Goal: Task Accomplishment & Management: Manage account settings

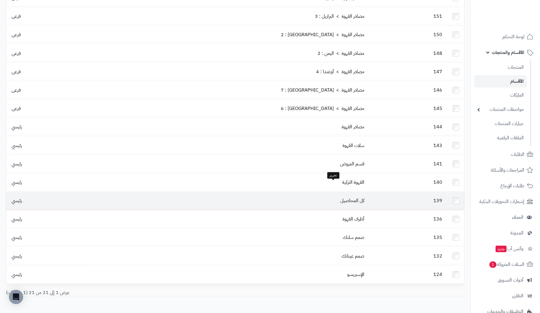
scroll to position [194, 0]
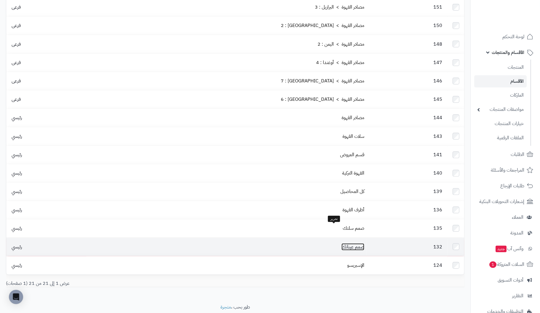
click at [342, 243] on link "صمم عيناتك" at bounding box center [353, 246] width 23 height 7
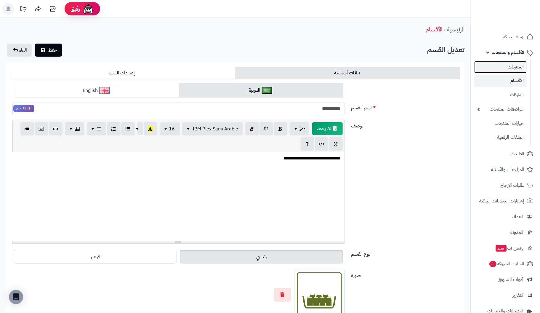
click at [513, 67] on link "المنتجات" at bounding box center [500, 67] width 52 height 12
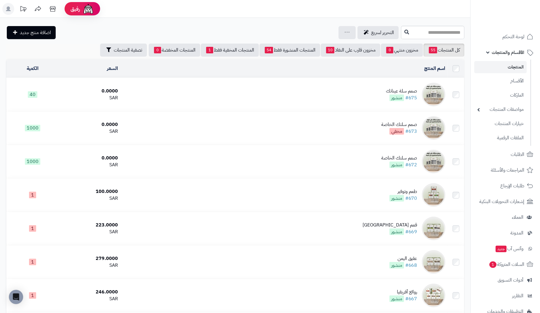
click at [411, 93] on div "صمم سلة عيناتك" at bounding box center [401, 91] width 31 height 7
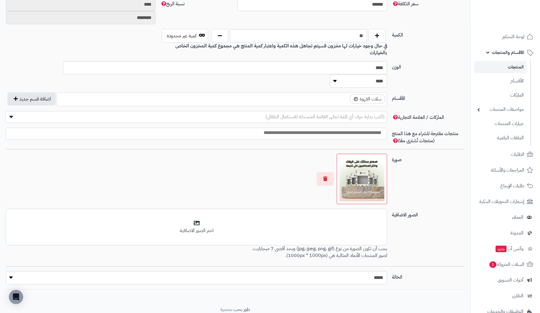
scroll to position [274, 0]
click at [324, 172] on button "button" at bounding box center [325, 179] width 17 height 14
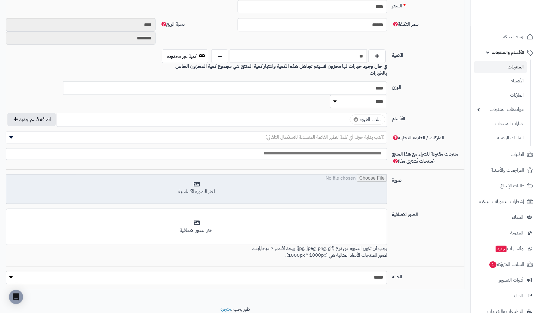
click at [201, 174] on input "file" at bounding box center [196, 189] width 381 height 30
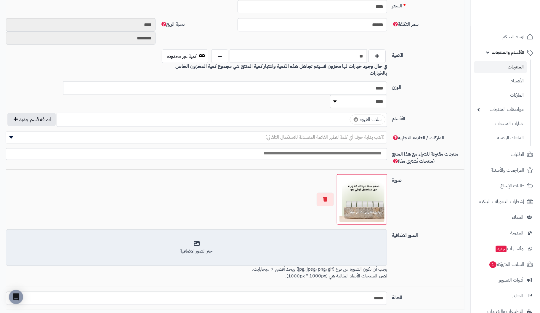
click at [200, 248] on div "اختر الصور الاضافية" at bounding box center [197, 251] width 374 height 7
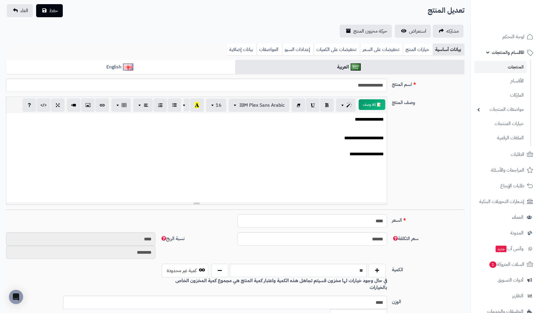
scroll to position [34, 0]
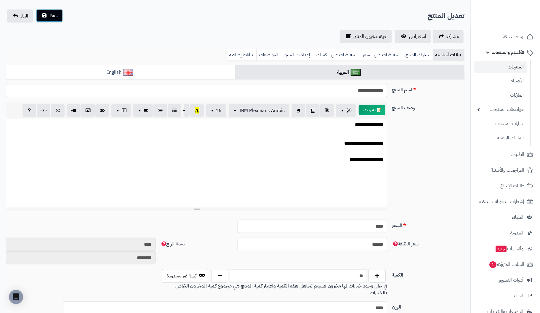
click at [53, 17] on span "حفظ" at bounding box center [53, 15] width 9 height 7
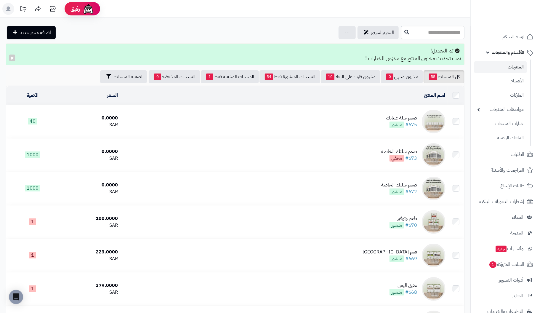
click at [401, 119] on div "صمم سلة عيناتك" at bounding box center [401, 118] width 31 height 7
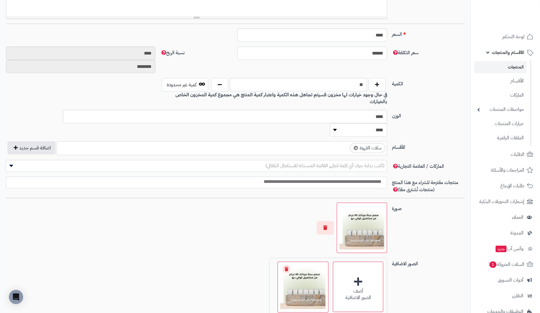
scroll to position [266, 0]
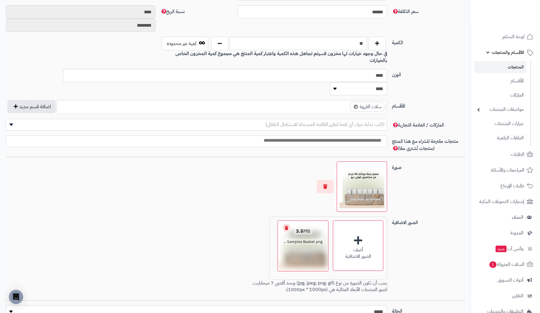
click at [286, 224] on link "Remove file" at bounding box center [286, 228] width 8 height 8
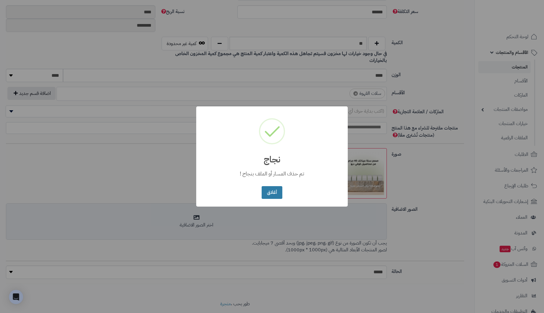
click at [274, 192] on button "أغلاق" at bounding box center [272, 192] width 20 height 13
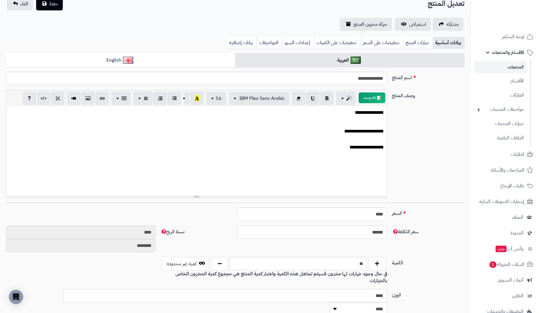
scroll to position [30, 0]
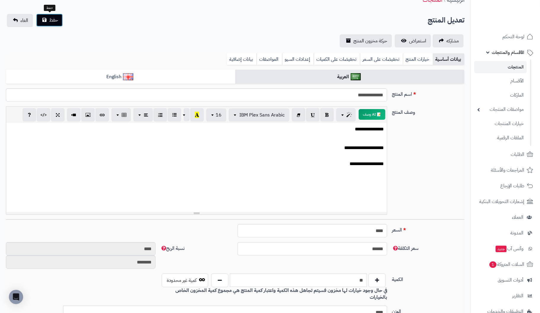
click at [52, 22] on span "حفظ" at bounding box center [53, 20] width 9 height 7
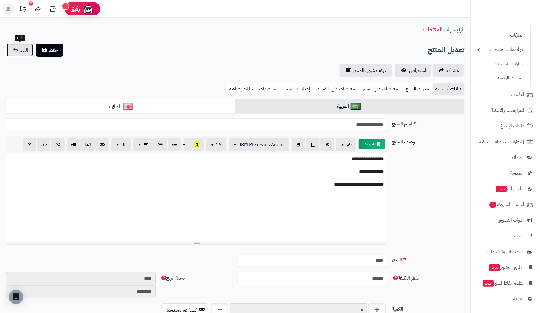
click at [18, 49] on link "الغاء" at bounding box center [20, 50] width 26 height 13
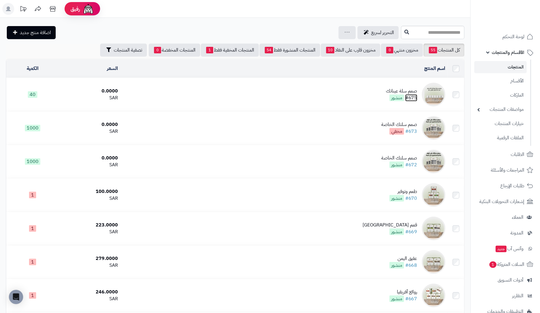
click at [410, 94] on link "#675" at bounding box center [411, 97] width 12 height 7
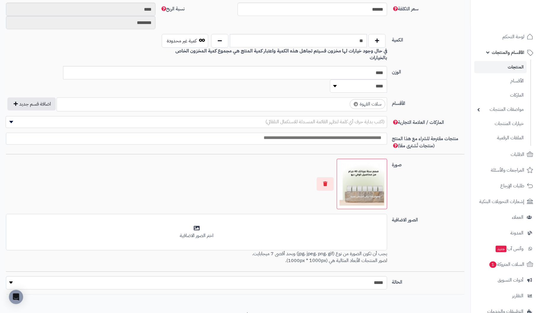
scroll to position [274, 0]
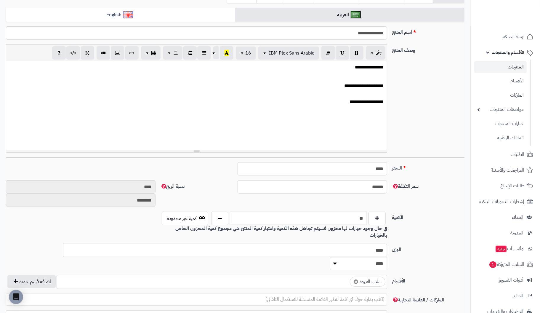
scroll to position [37, 0]
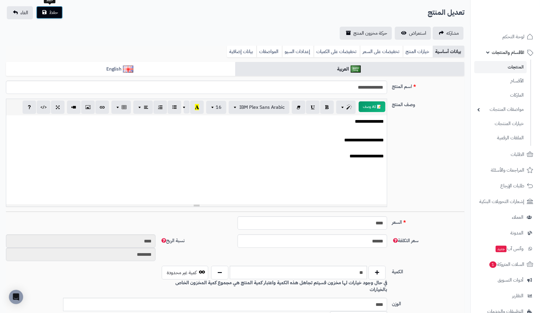
click at [44, 12] on button "حفظ" at bounding box center [49, 12] width 27 height 13
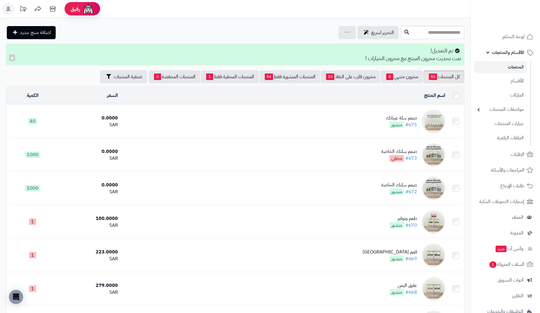
click at [399, 117] on div "صمم سلة عيناتك" at bounding box center [401, 118] width 31 height 7
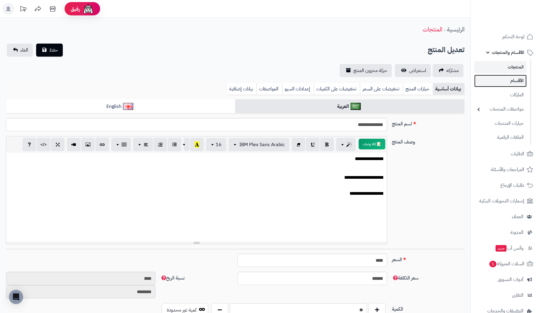
click at [521, 81] on link "الأقسام" at bounding box center [500, 81] width 52 height 12
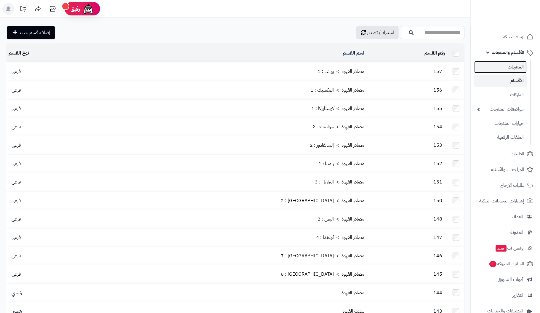
click at [518, 65] on link "المنتجات" at bounding box center [500, 67] width 52 height 12
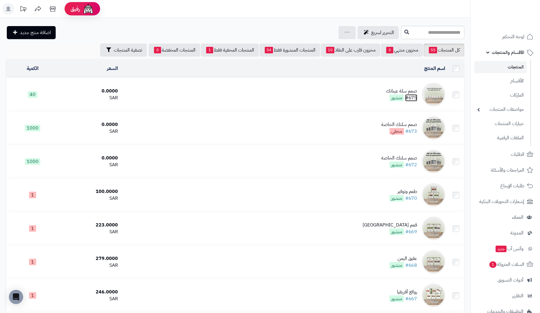
click at [414, 98] on link "#675" at bounding box center [411, 97] width 12 height 7
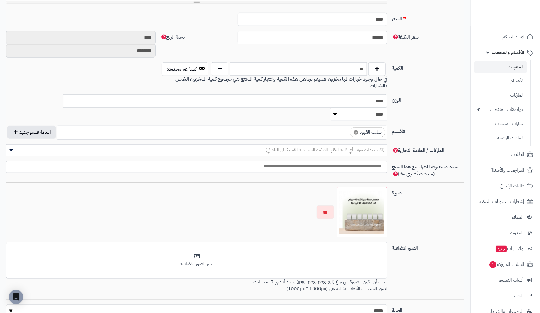
scroll to position [266, 0]
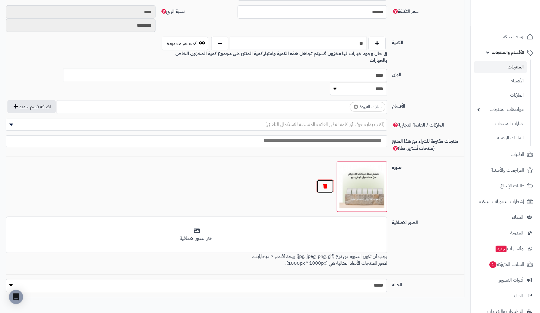
click at [325, 180] on button "button" at bounding box center [325, 187] width 17 height 14
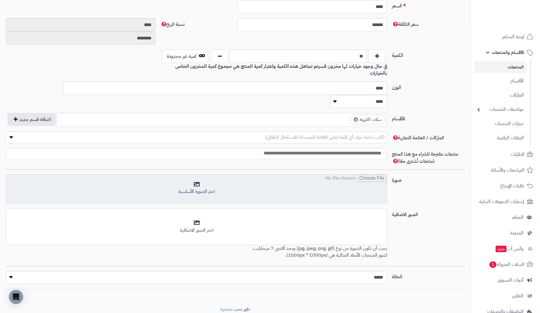
click at [196, 174] on input "file" at bounding box center [196, 189] width 381 height 30
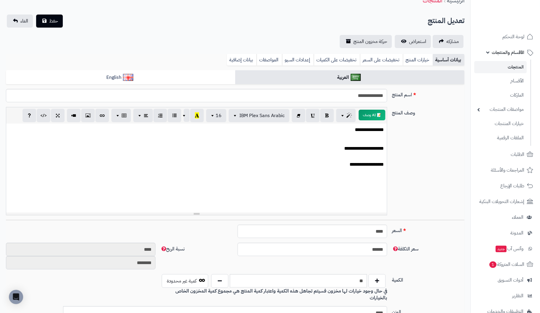
scroll to position [17, 0]
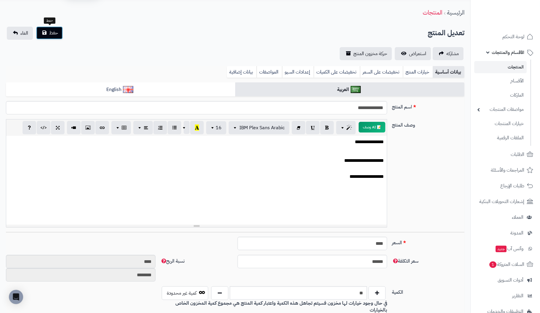
click at [48, 33] on button "حفظ" at bounding box center [49, 32] width 27 height 13
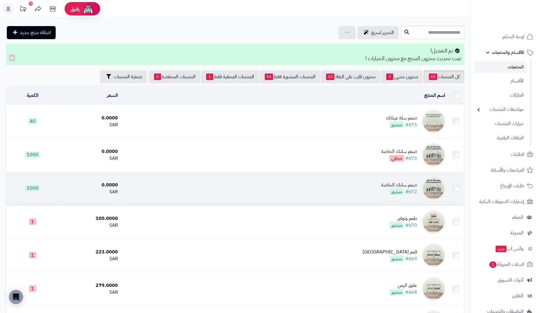
click at [413, 186] on div "صمم سلتك الخاصة" at bounding box center [399, 185] width 36 height 7
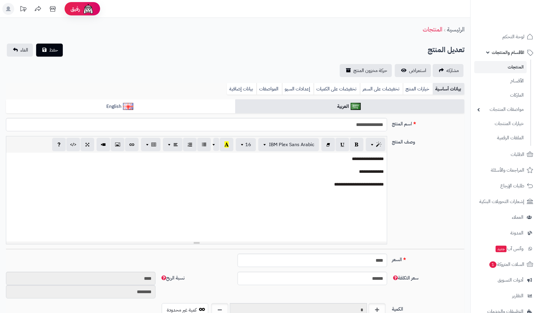
scroll to position [18, 0]
click at [341, 126] on input "**********" at bounding box center [196, 124] width 381 height 13
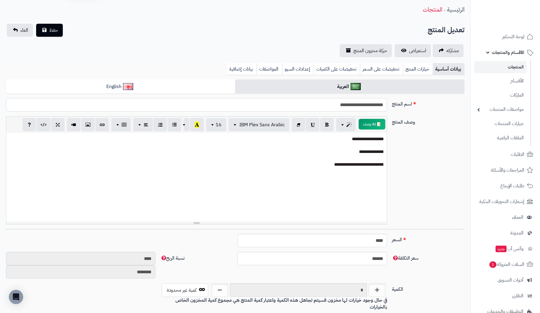
scroll to position [0, 0]
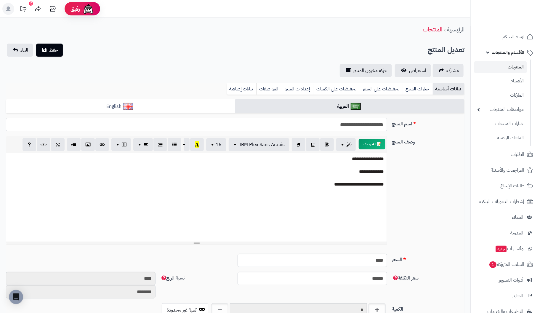
click at [343, 126] on input "**********" at bounding box center [196, 124] width 381 height 13
type input "**********"
click at [319, 188] on div "**********" at bounding box center [196, 197] width 381 height 89
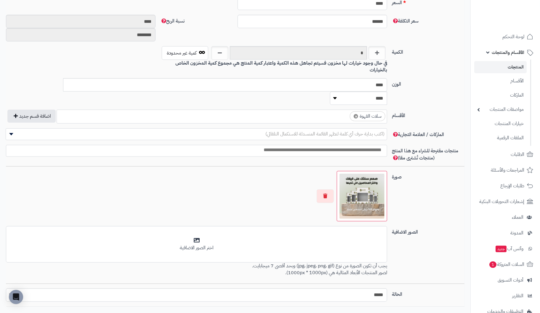
scroll to position [266, 0]
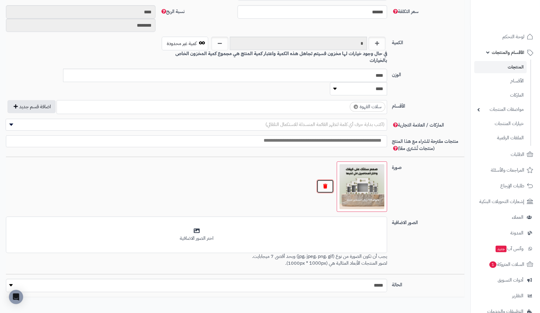
click at [327, 180] on button "button" at bounding box center [325, 187] width 17 height 14
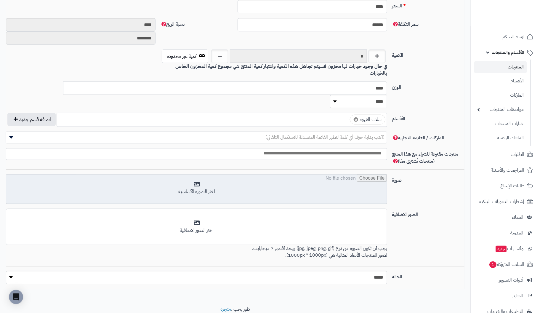
click at [197, 174] on input "file" at bounding box center [196, 189] width 381 height 30
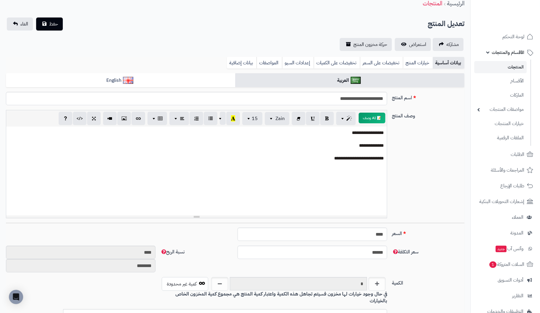
scroll to position [17, 0]
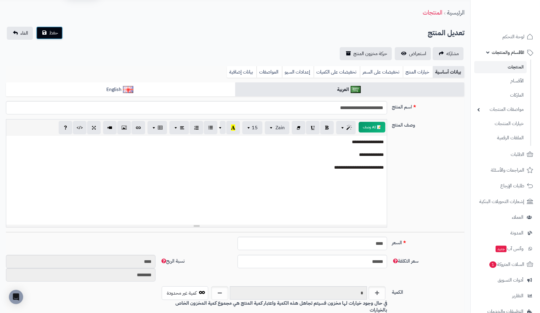
click at [58, 35] on button "حفظ" at bounding box center [49, 32] width 27 height 13
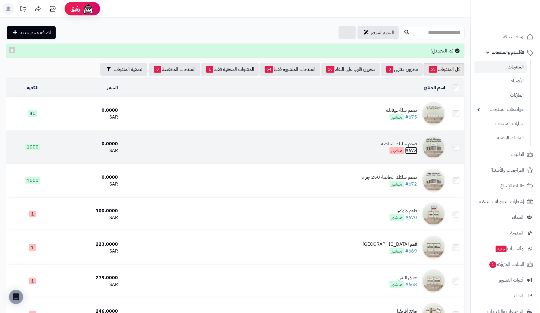
click at [414, 147] on link "#673" at bounding box center [411, 150] width 12 height 7
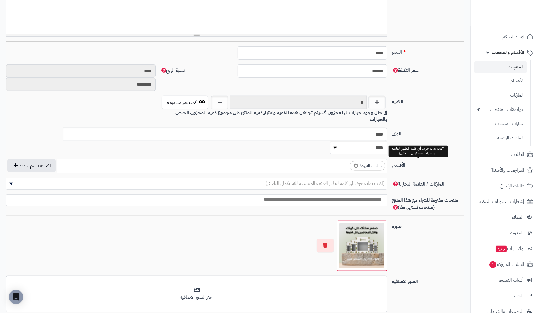
scroll to position [274, 0]
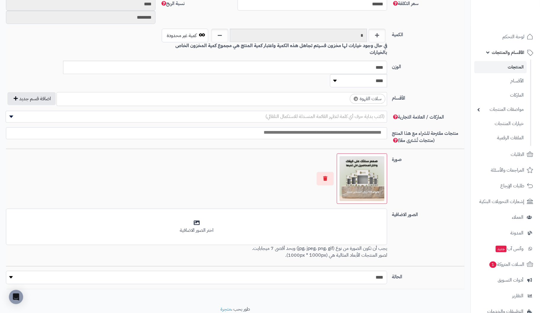
click at [364, 271] on select "***** ****" at bounding box center [197, 277] width 382 height 13
select select "*"
click at [6, 271] on select "***** ****" at bounding box center [197, 277] width 382 height 13
click at [323, 172] on button "button" at bounding box center [325, 179] width 17 height 14
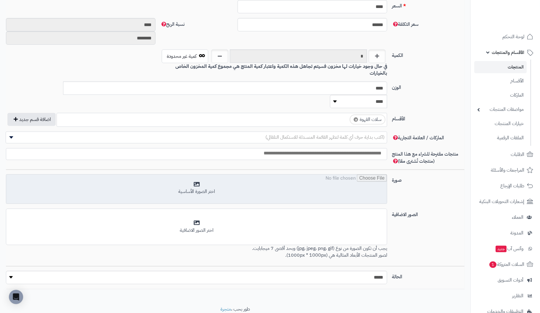
click at [198, 174] on input "file" at bounding box center [196, 189] width 381 height 30
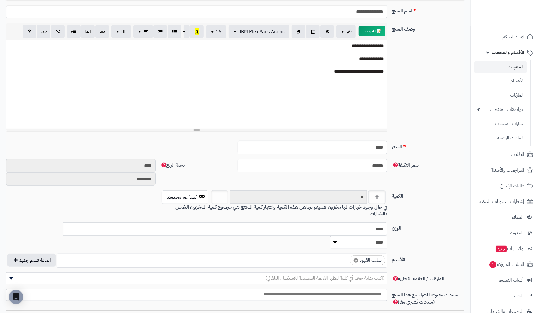
scroll to position [105, 0]
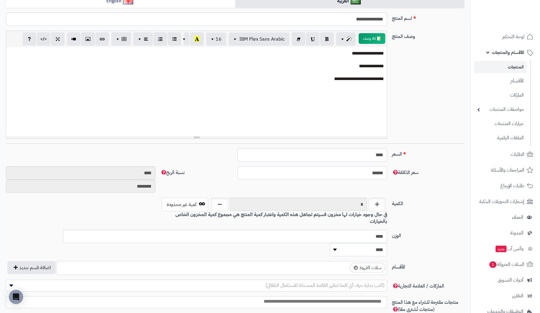
click at [354, 76] on p "**********" at bounding box center [196, 79] width 375 height 6
click at [385, 52] on div "**********" at bounding box center [196, 91] width 381 height 89
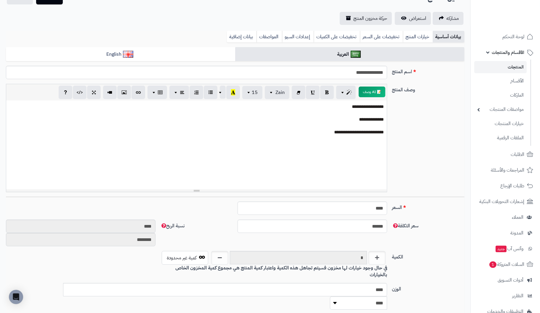
scroll to position [46, 0]
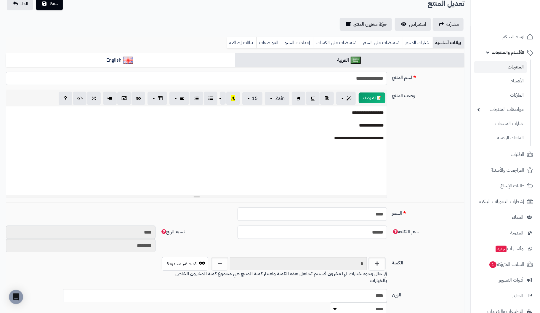
click at [342, 79] on input "**********" at bounding box center [196, 78] width 381 height 13
click at [383, 149] on div "**********" at bounding box center [196, 150] width 381 height 89
click at [347, 79] on input "**********" at bounding box center [196, 78] width 381 height 13
click at [325, 139] on p "**********" at bounding box center [196, 138] width 375 height 6
click at [335, 80] on input "**********" at bounding box center [196, 78] width 381 height 13
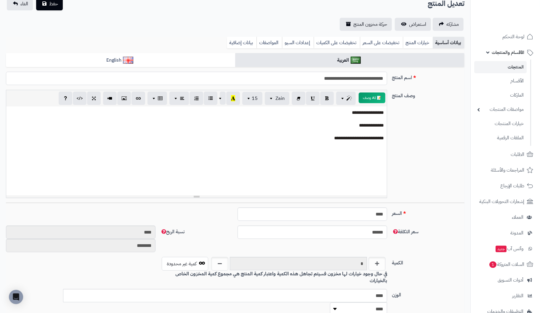
click at [335, 80] on input "**********" at bounding box center [196, 78] width 381 height 13
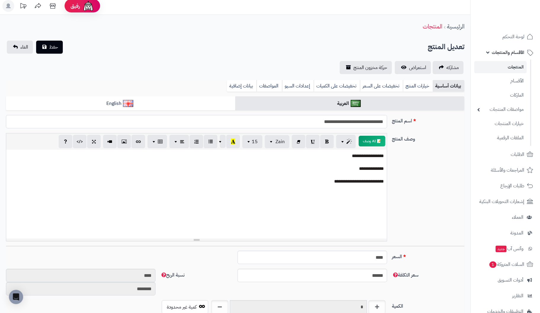
scroll to position [0, 0]
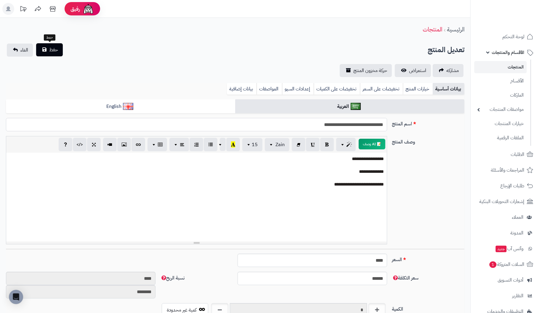
type input "**********"
click at [47, 51] on button "حفظ" at bounding box center [49, 49] width 27 height 13
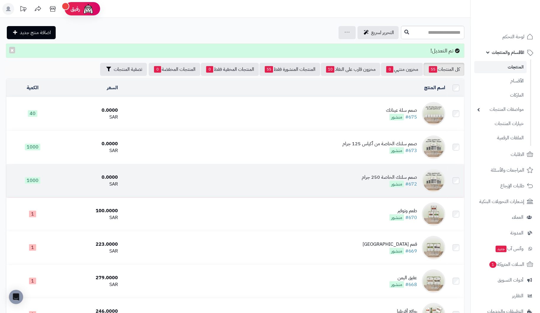
click at [401, 181] on span "منشور" at bounding box center [397, 184] width 15 height 7
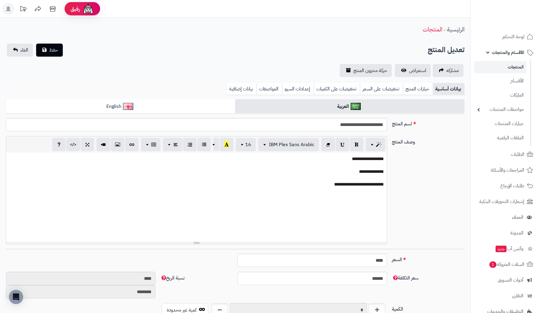
scroll to position [18, 0]
click at [347, 125] on input "**********" at bounding box center [196, 124] width 381 height 13
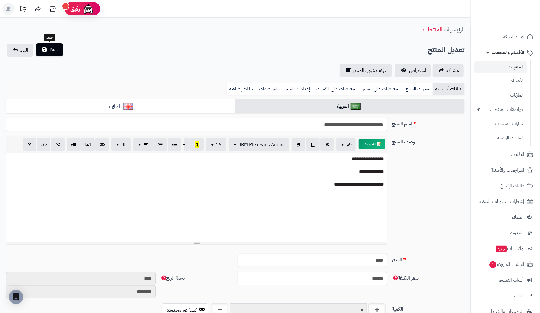
type input "**********"
click at [49, 49] on span "حفظ" at bounding box center [53, 49] width 9 height 7
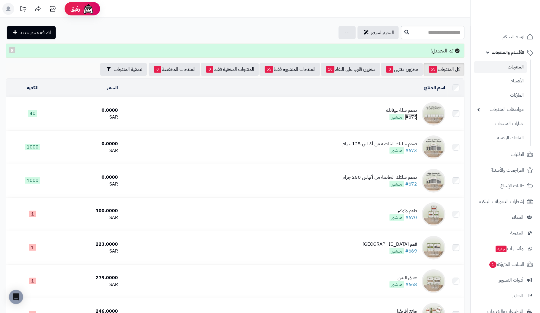
click at [411, 113] on link "#675" at bounding box center [411, 116] width 12 height 7
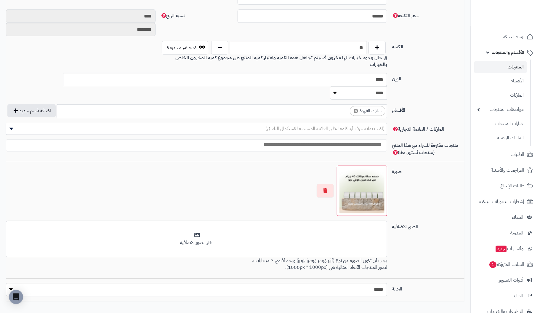
scroll to position [274, 0]
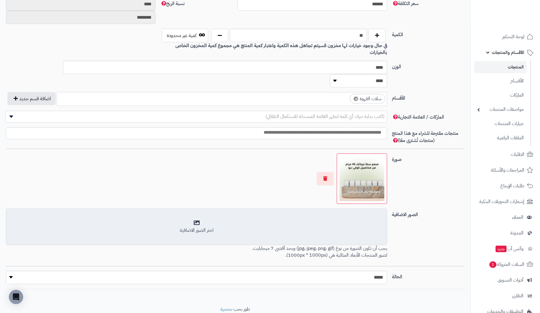
click at [196, 220] on div "اختر الصور الاضافية" at bounding box center [197, 227] width 374 height 14
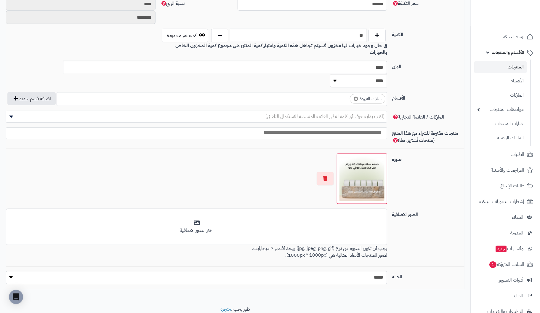
click at [430, 229] on div "الصور الاضافية أضف الصور الاضافية اختر الصور الاضافية يجب أن تكون الصورة من نوع…" at bounding box center [235, 237] width 463 height 57
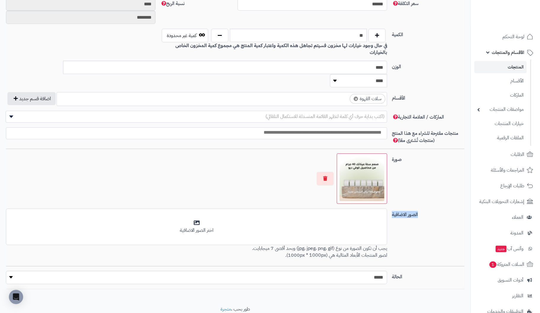
click at [430, 229] on div "الصور الاضافية أضف الصور الاضافية اختر الصور الاضافية يجب أن تكون الصورة من نوع…" at bounding box center [235, 237] width 463 height 57
click at [432, 168] on div "صورة اختر الصورة الأساسية" at bounding box center [235, 180] width 463 height 55
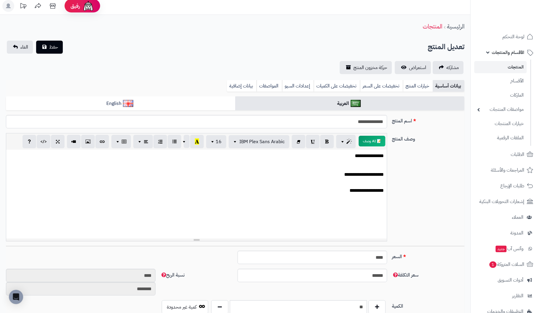
scroll to position [0, 0]
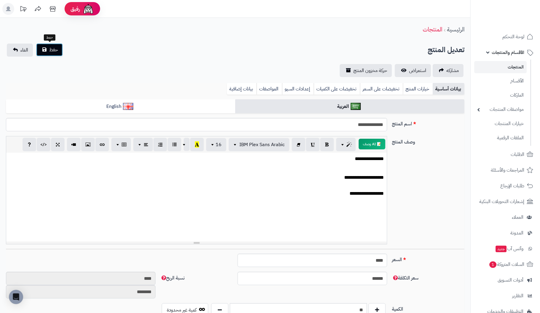
click at [50, 52] on span "حفظ" at bounding box center [53, 49] width 9 height 7
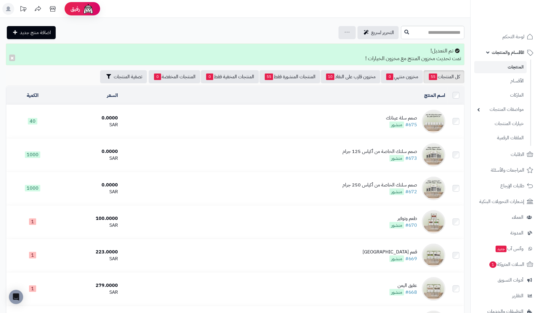
click at [400, 117] on div "صمم سلة عيناتك" at bounding box center [401, 118] width 31 height 7
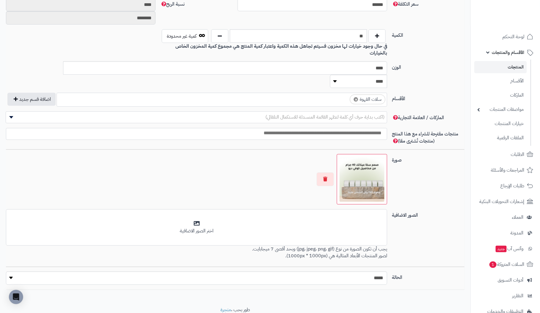
scroll to position [274, 0]
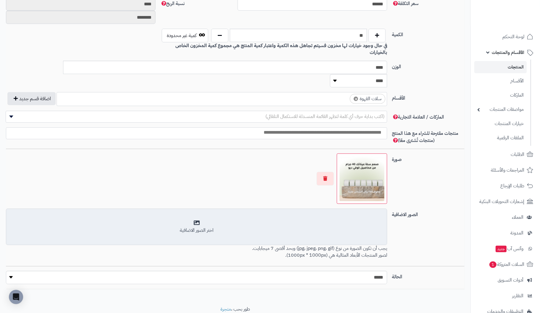
click at [199, 220] on div "اختر الصور الاضافية" at bounding box center [197, 227] width 374 height 14
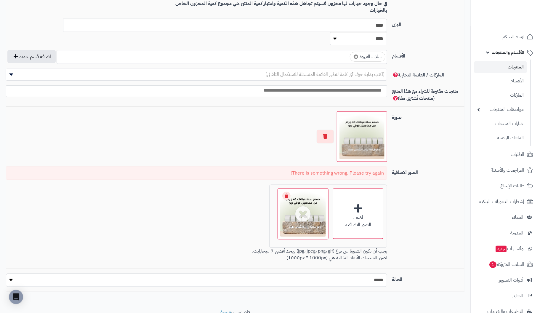
scroll to position [319, 0]
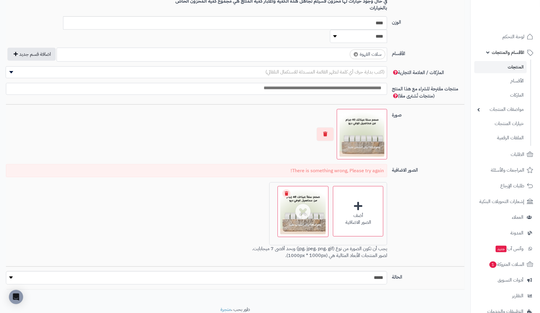
click at [203, 204] on div "There is something wrong, Please try again! أضف الصور الاضافية اختر الصور الاضا…" at bounding box center [197, 212] width 386 height 97
click at [433, 181] on div "الصور الاضافية There is something wrong, Please try again! أضف الصور الاضافية ا…" at bounding box center [235, 215] width 463 height 102
click at [301, 189] on div "8.6 MB Design Your Basket Samples.png" at bounding box center [303, 202] width 50 height 32
click at [304, 189] on div "8.6 MB Design Your Basket Samples.png" at bounding box center [303, 202] width 50 height 32
click at [288, 189] on link "Remove file" at bounding box center [286, 193] width 8 height 8
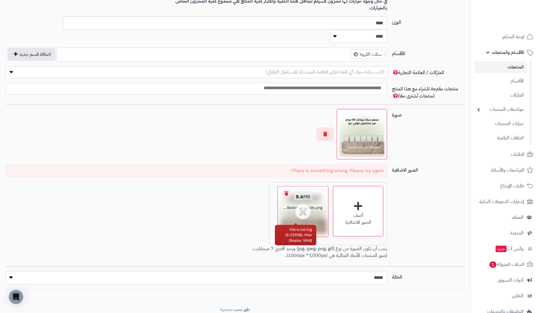
scroll to position [292, 0]
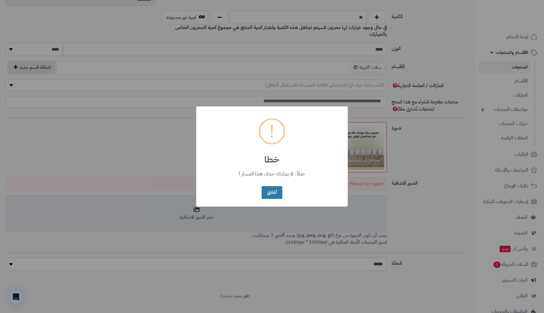
click at [266, 191] on button "أغلاق" at bounding box center [272, 192] width 20 height 13
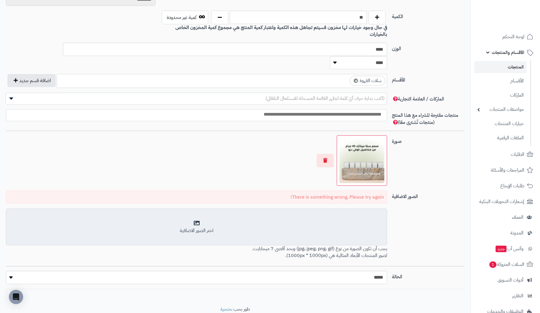
click at [200, 227] on div "اختر الصور الاضافية" at bounding box center [197, 230] width 374 height 7
click at [201, 220] on div "اختر الصور الاضافية" at bounding box center [197, 227] width 374 height 14
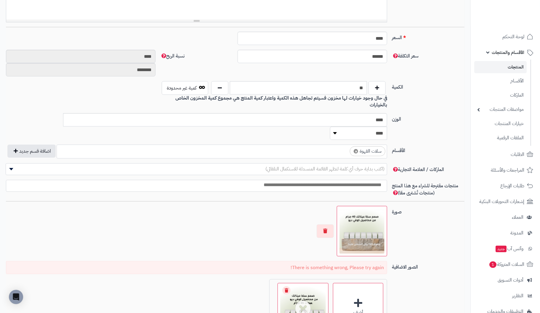
scroll to position [266, 0]
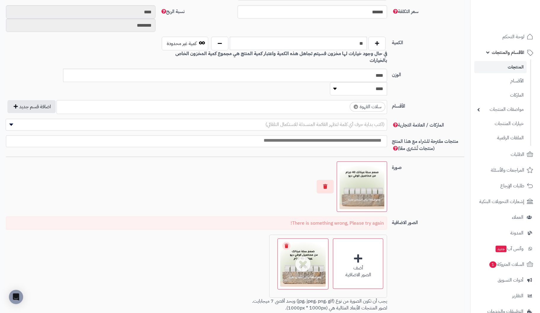
click at [372, 170] on img at bounding box center [361, 186] width 45 height 45
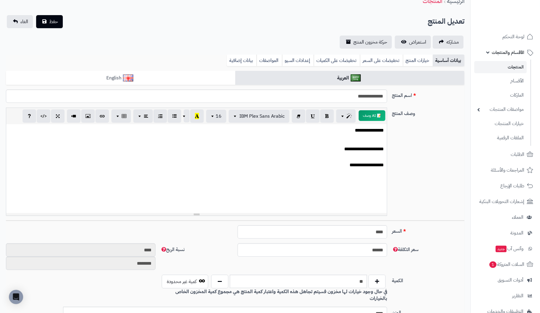
scroll to position [0, 0]
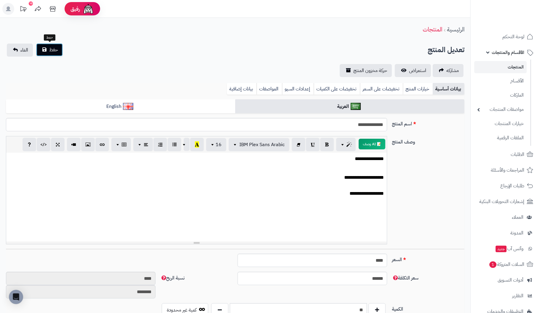
click at [52, 49] on span "حفظ" at bounding box center [53, 49] width 9 height 7
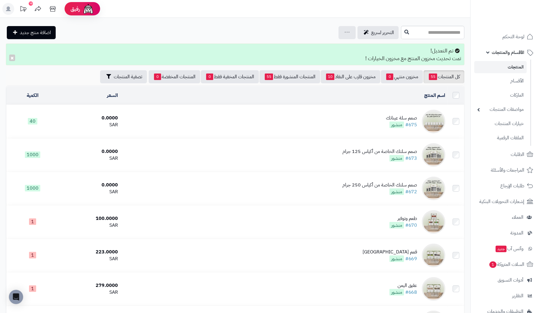
click at [419, 119] on td "صمم سلة عيناتك #675 منشور" at bounding box center [284, 121] width 328 height 33
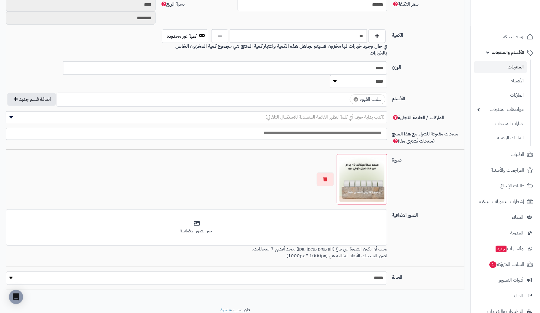
scroll to position [274, 0]
click at [324, 172] on button "button" at bounding box center [325, 179] width 17 height 14
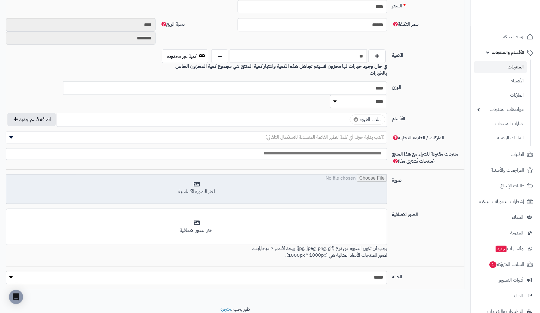
click at [194, 174] on input "file" at bounding box center [196, 189] width 381 height 30
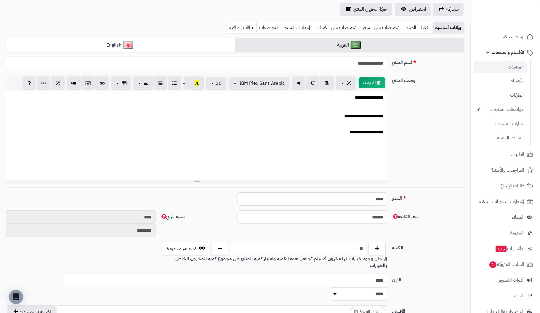
scroll to position [46, 0]
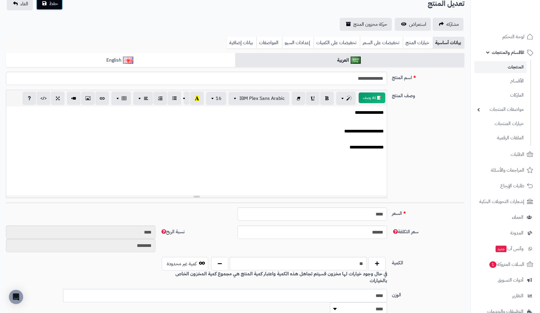
click at [47, 4] on button "حفظ" at bounding box center [49, 3] width 27 height 13
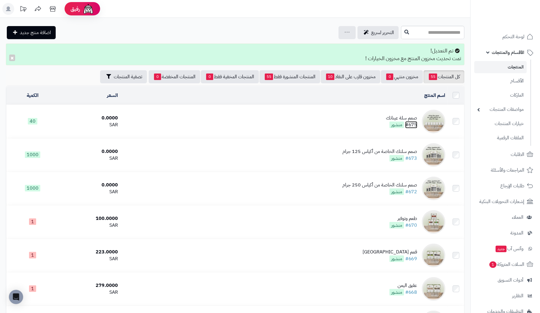
click at [409, 121] on link "#675" at bounding box center [411, 124] width 12 height 7
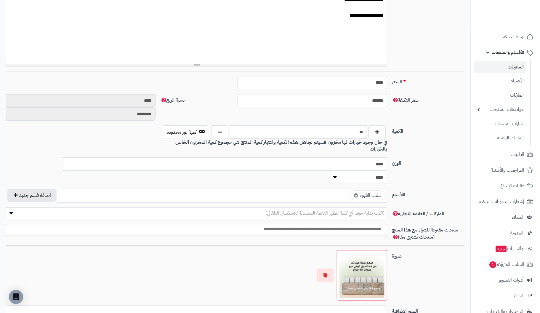
scroll to position [274, 0]
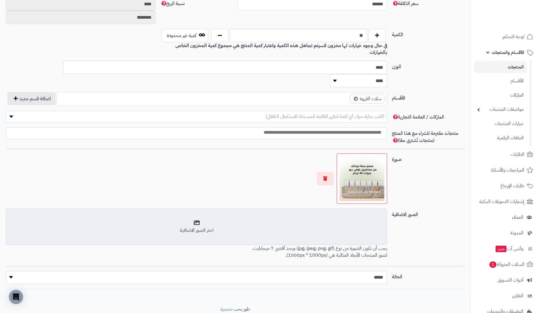
click at [198, 220] on div "اختر الصور الاضافية" at bounding box center [197, 227] width 374 height 14
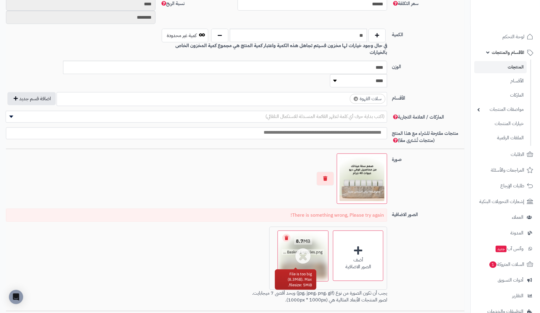
click at [286, 234] on link "Remove file" at bounding box center [286, 238] width 8 height 8
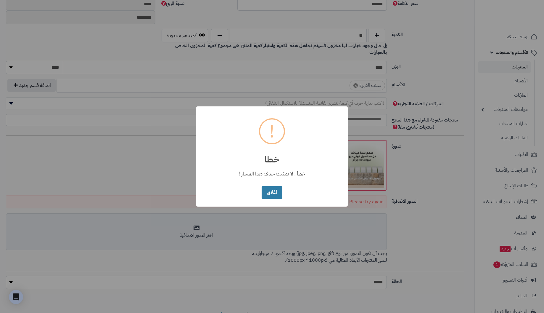
click at [270, 195] on button "أغلاق" at bounding box center [272, 192] width 20 height 13
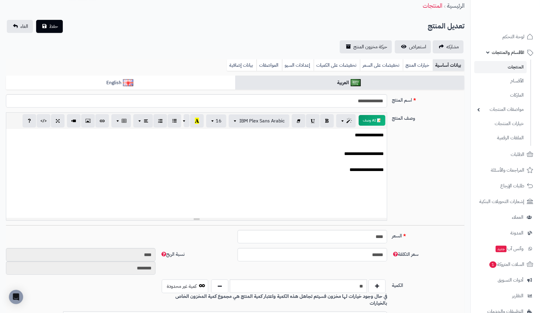
scroll to position [0, 0]
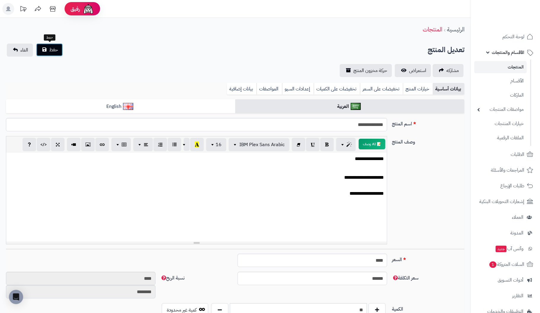
click at [55, 50] on span "حفظ" at bounding box center [53, 49] width 9 height 7
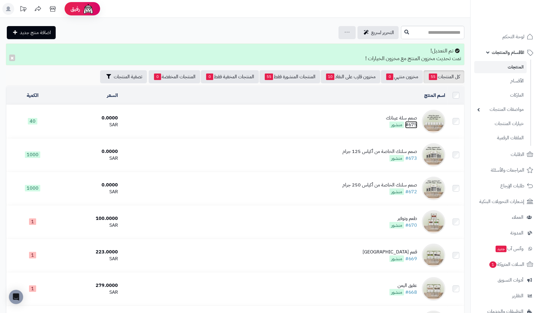
click at [414, 121] on link "#675" at bounding box center [411, 124] width 12 height 7
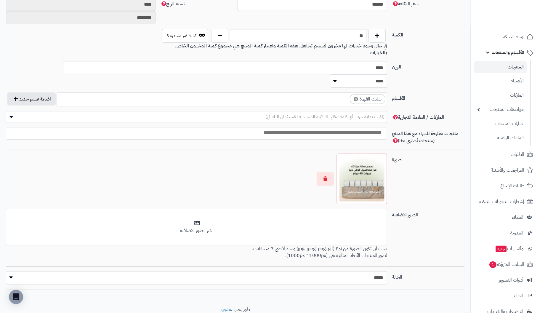
scroll to position [274, 0]
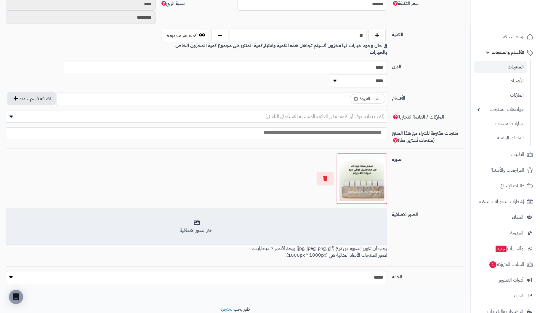
click at [197, 220] on div "اختر الصور الاضافية" at bounding box center [197, 227] width 374 height 14
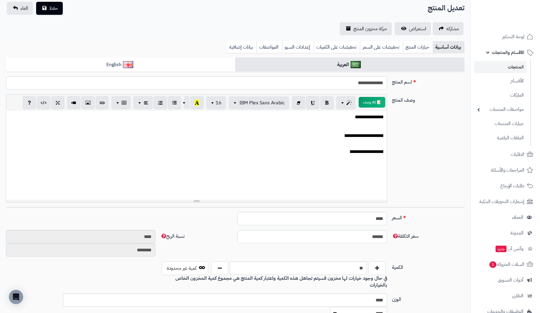
scroll to position [37, 0]
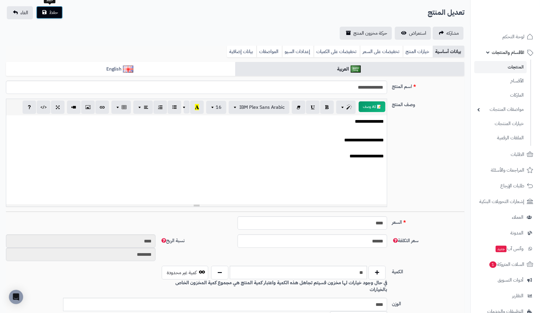
click at [50, 12] on span "حفظ" at bounding box center [53, 12] width 9 height 7
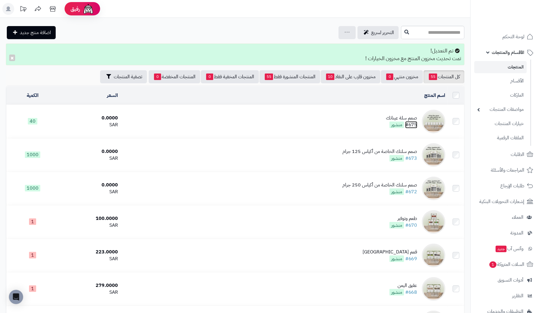
click at [409, 121] on link "#675" at bounding box center [411, 124] width 12 height 7
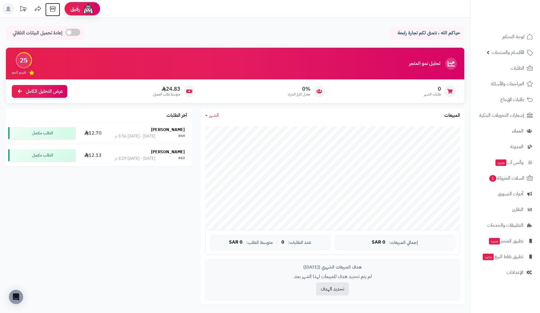
click at [51, 7] on icon at bounding box center [53, 9] width 12 height 12
click at [518, 53] on span "الأقسام والمنتجات" at bounding box center [508, 52] width 33 height 8
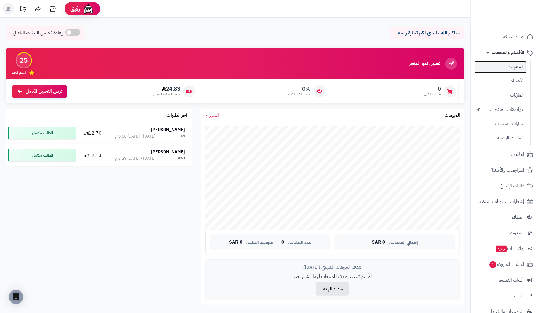
click at [521, 70] on link "المنتجات" at bounding box center [500, 67] width 52 height 12
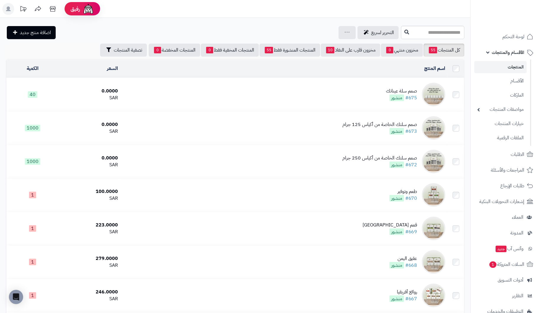
click at [404, 95] on span "منشور" at bounding box center [397, 98] width 15 height 7
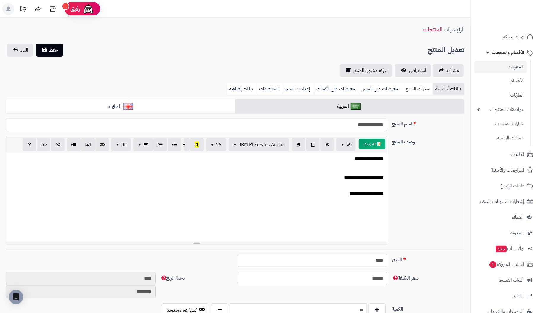
click at [420, 90] on link "خيارات المنتج" at bounding box center [418, 89] width 30 height 12
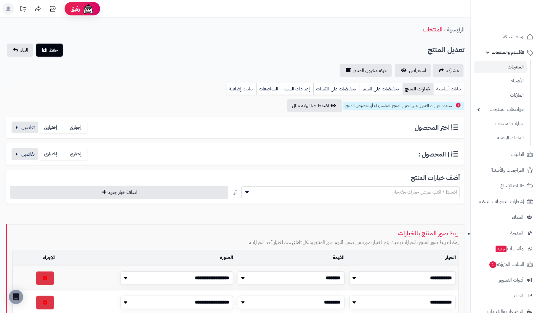
click at [454, 89] on link "بيانات أساسية" at bounding box center [449, 89] width 31 height 12
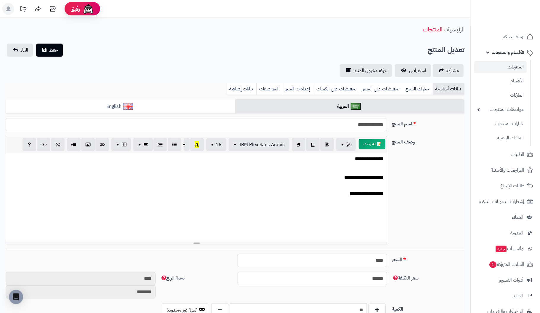
click at [518, 64] on link "المنتجات" at bounding box center [500, 67] width 52 height 12
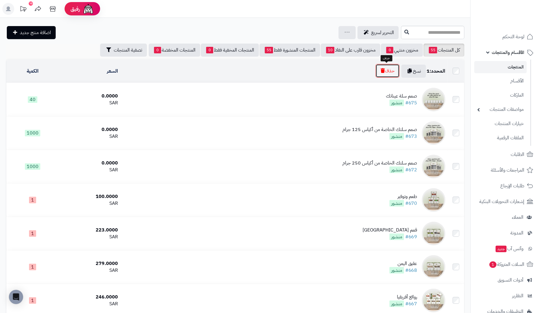
click at [390, 73] on button "حذف" at bounding box center [388, 71] width 24 height 14
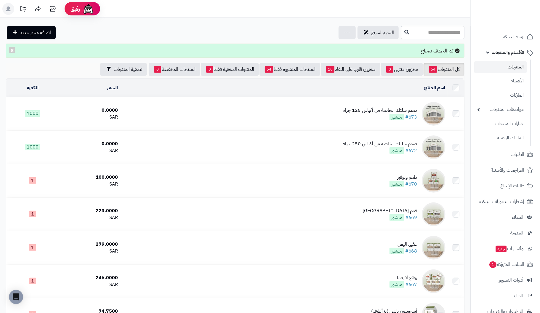
click at [434, 110] on img at bounding box center [434, 114] width 24 height 24
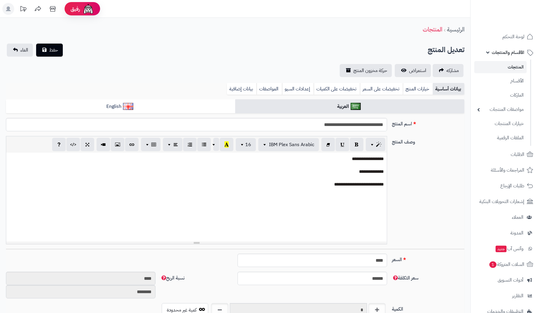
scroll to position [18, 0]
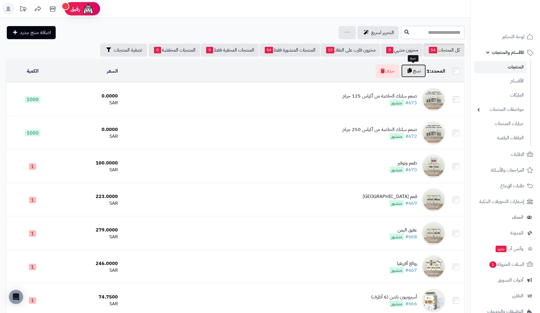
click at [411, 68] on button "نسخ" at bounding box center [413, 70] width 25 height 13
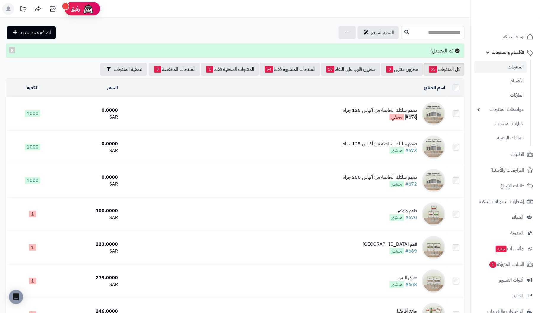
click at [407, 115] on link "#676" at bounding box center [411, 116] width 12 height 7
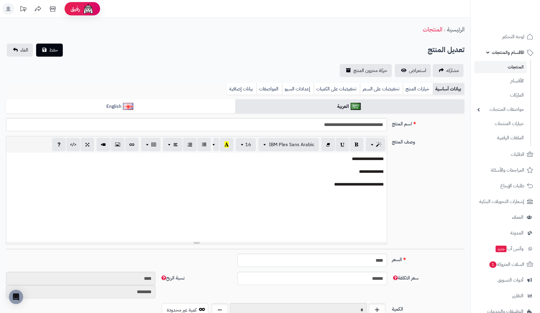
scroll to position [18, 0]
click at [348, 126] on input "**********" at bounding box center [196, 124] width 381 height 13
type input "**********"
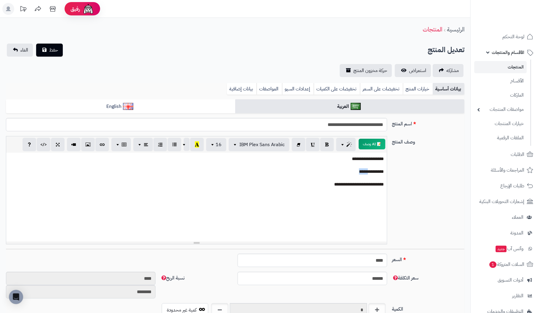
drag, startPoint x: 355, startPoint y: 172, endPoint x: 366, endPoint y: 171, distance: 11.9
click at [366, 171] on p "**********" at bounding box center [196, 171] width 375 height 6
click at [350, 172] on p "**********" at bounding box center [196, 171] width 375 height 6
click at [356, 184] on p "**********" at bounding box center [196, 184] width 375 height 6
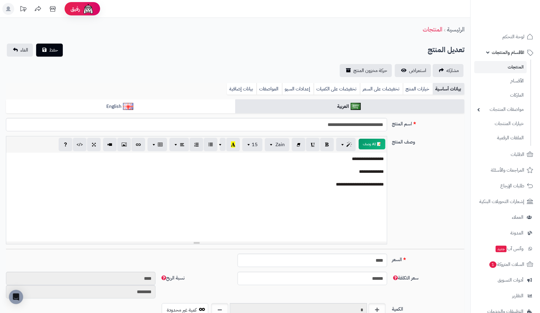
click at [299, 180] on p at bounding box center [196, 178] width 375 height 6
click at [51, 46] on span "حفظ" at bounding box center [53, 49] width 9 height 7
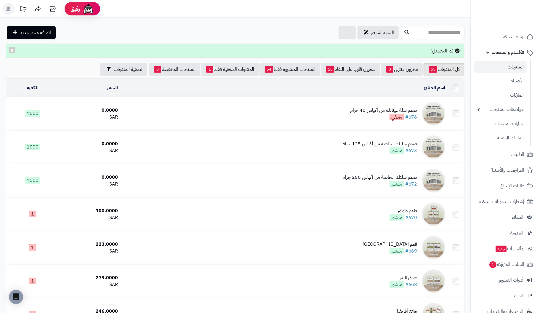
click at [413, 111] on div "صمم سلة عيناتك من أكياس 40 جرام" at bounding box center [383, 110] width 67 height 7
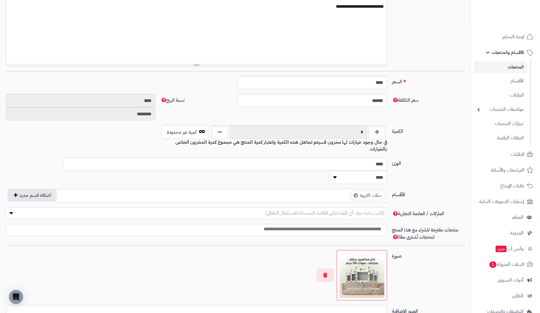
scroll to position [266, 0]
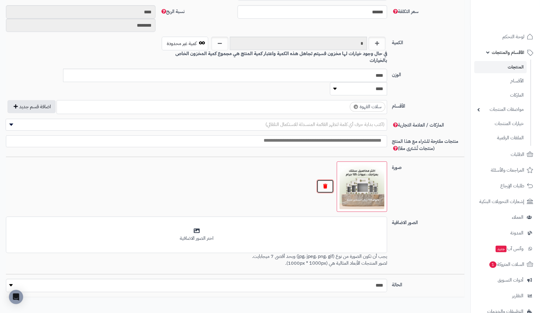
click at [327, 180] on button "button" at bounding box center [325, 187] width 17 height 14
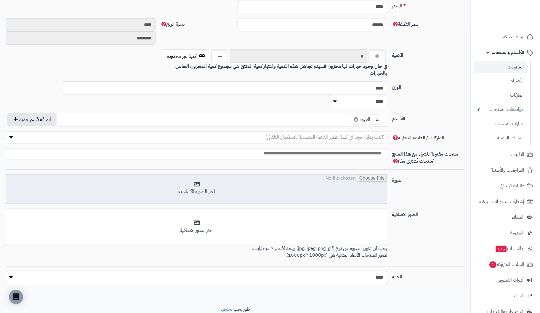
click at [196, 174] on input "file" at bounding box center [196, 189] width 381 height 30
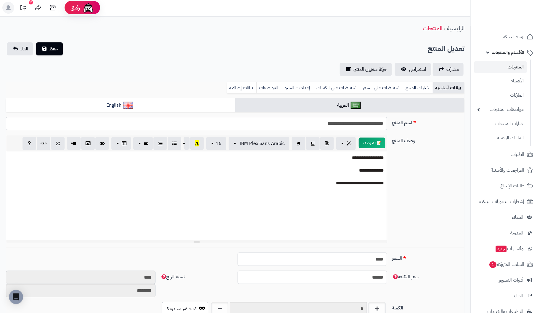
scroll to position [0, 0]
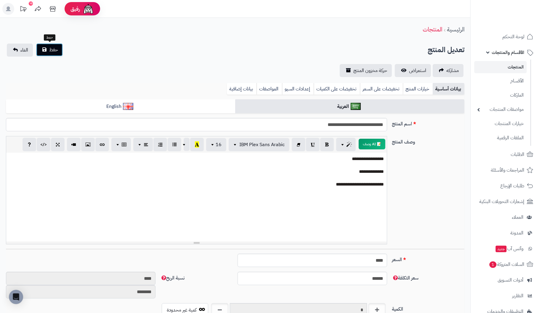
click at [54, 48] on span "حفظ" at bounding box center [53, 49] width 9 height 7
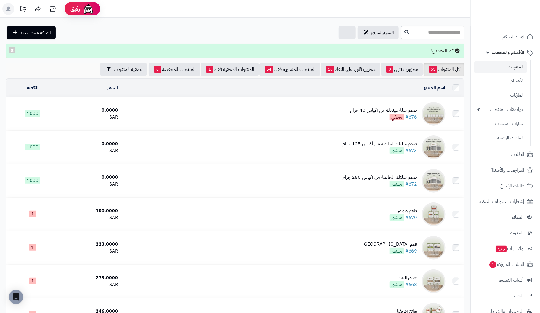
click at [413, 112] on div "صمم سلة عيناتك من أكياس 40 جرام" at bounding box center [383, 110] width 67 height 7
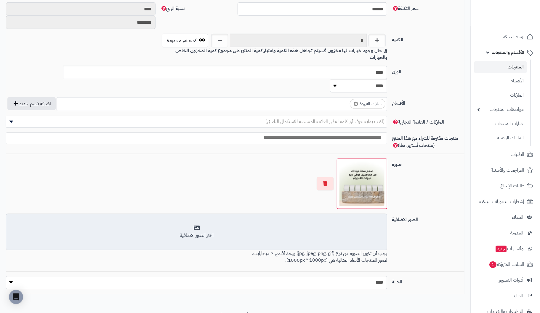
scroll to position [274, 0]
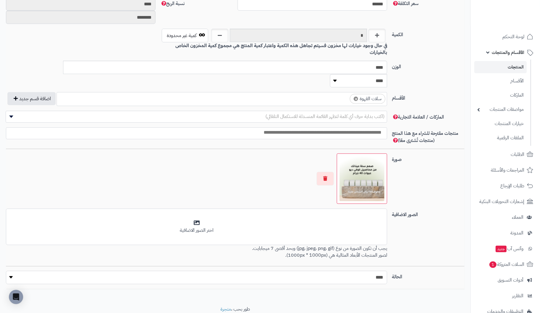
click at [366, 271] on select "***** ****" at bounding box center [197, 277] width 382 height 13
select select "*"
click at [6, 271] on select "***** ****" at bounding box center [197, 277] width 382 height 13
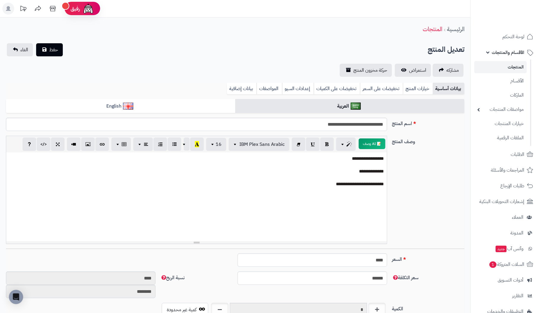
scroll to position [0, 0]
click at [55, 49] on span "حفظ" at bounding box center [53, 49] width 9 height 7
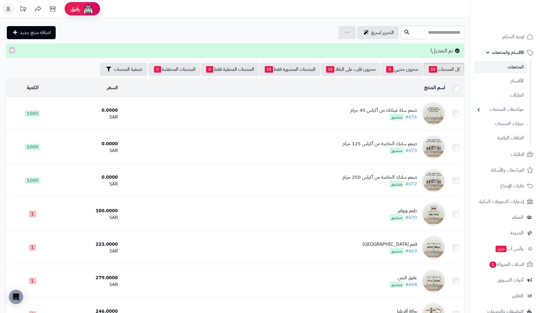
click at [416, 109] on div "صمم سلة عيناتك من أكياس 40 جرام" at bounding box center [383, 110] width 67 height 7
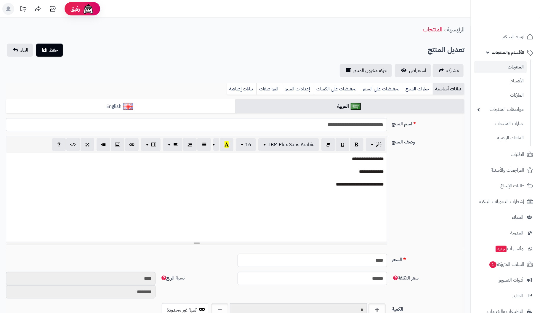
scroll to position [18, 0]
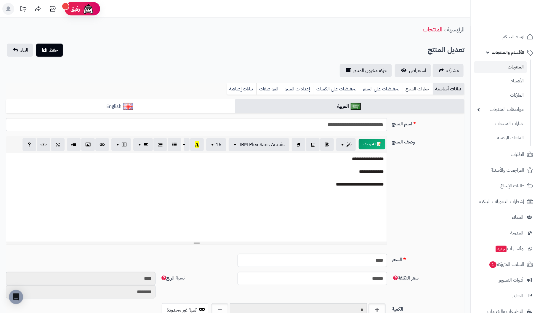
click at [413, 88] on link "خيارات المنتج" at bounding box center [418, 89] width 30 height 12
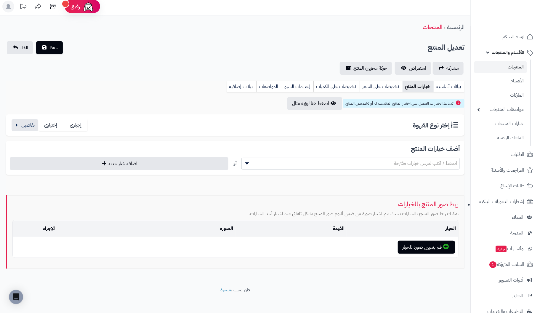
scroll to position [0, 0]
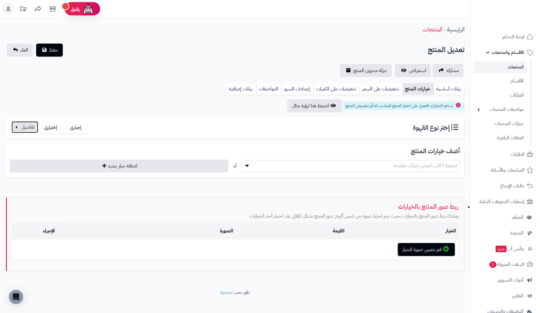
click at [29, 126] on button "button" at bounding box center [25, 127] width 27 height 12
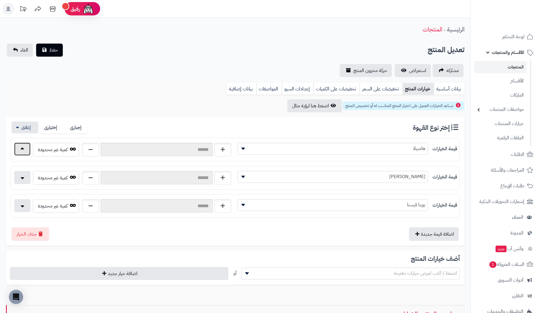
click at [26, 148] on button "button" at bounding box center [22, 148] width 16 height 13
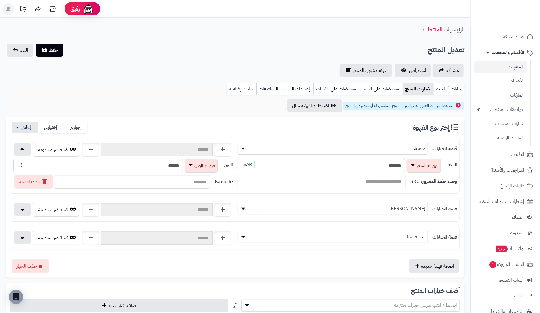
click at [516, 66] on link "المنتجات" at bounding box center [500, 67] width 52 height 12
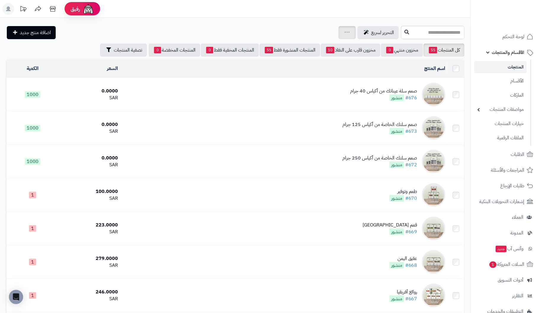
click at [345, 31] on icon at bounding box center [347, 32] width 5 height 4
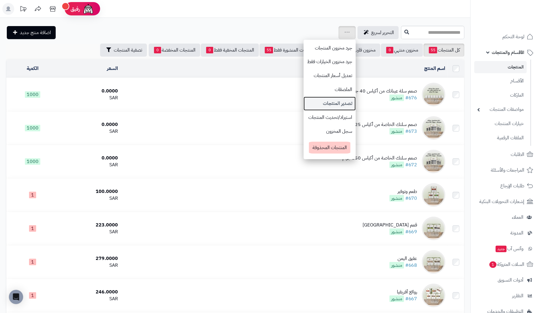
click at [304, 103] on link "تصدير المنتجات" at bounding box center [330, 104] width 52 height 14
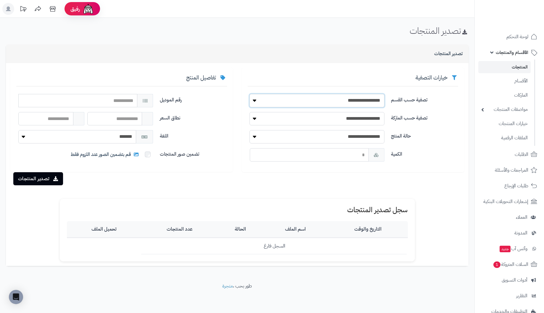
click at [360, 103] on select "**********" at bounding box center [317, 100] width 135 height 13
click at [250, 94] on select "**********" at bounding box center [317, 100] width 135 height 13
click at [49, 177] on button "تصدير المنتجات" at bounding box center [38, 178] width 50 height 13
